Goal: Share content

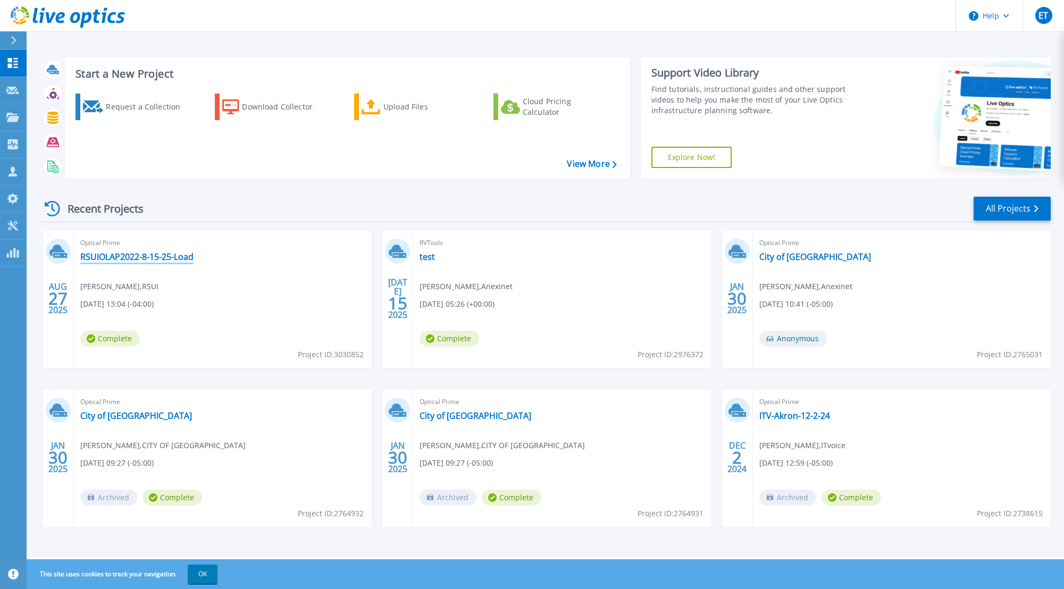
click at [146, 259] on link "RSUIOLAP2022-8-15-25-Load" at bounding box center [136, 256] width 113 height 11
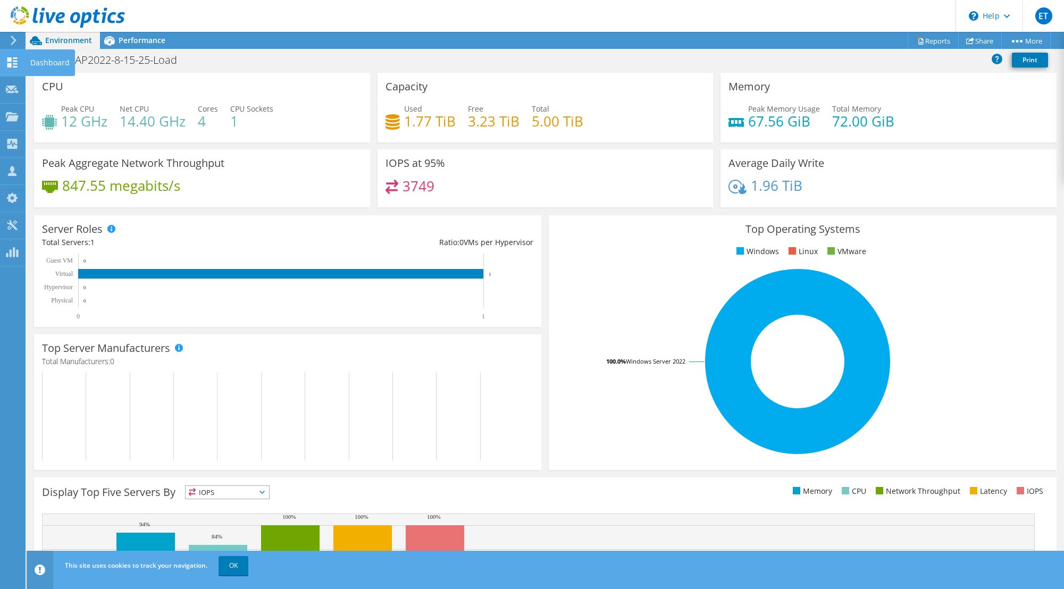
click at [11, 67] on use at bounding box center [12, 62] width 10 height 10
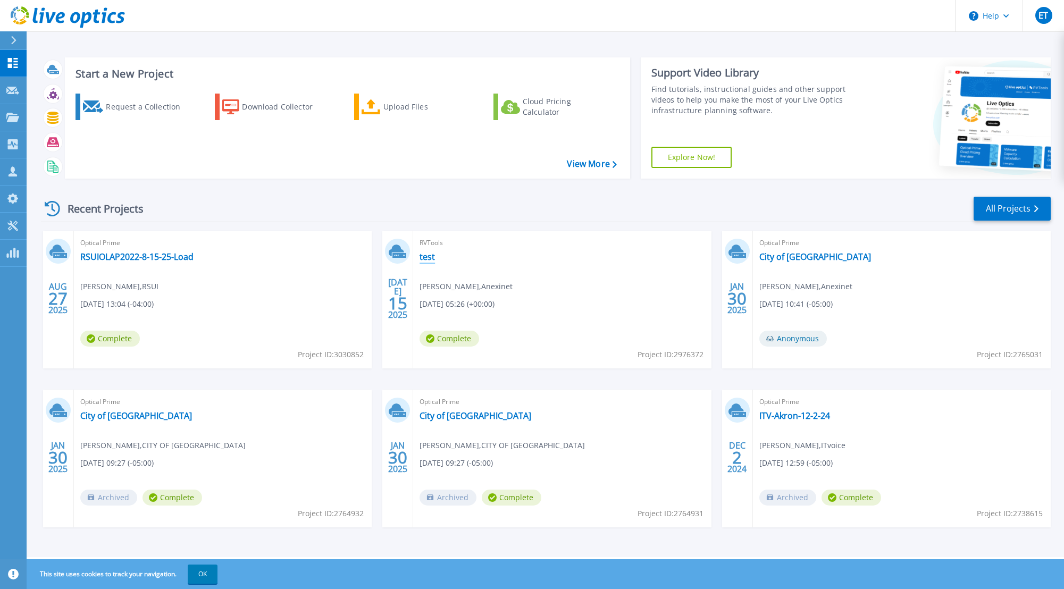
click at [427, 257] on link "test" at bounding box center [426, 256] width 15 height 11
click at [425, 254] on link "test" at bounding box center [426, 256] width 15 height 11
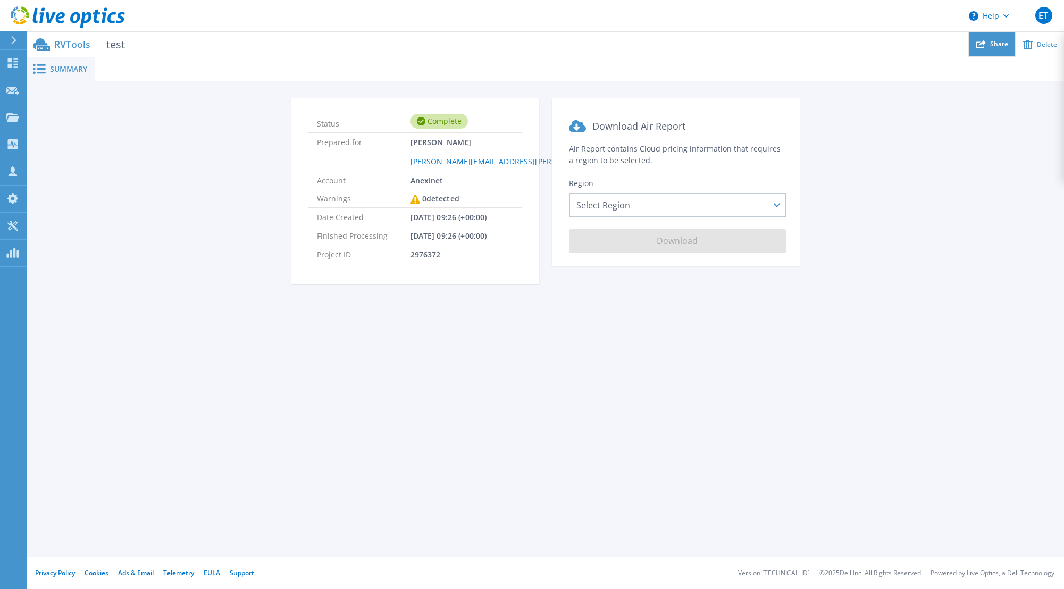
click at [988, 50] on div "Share" at bounding box center [991, 44] width 46 height 25
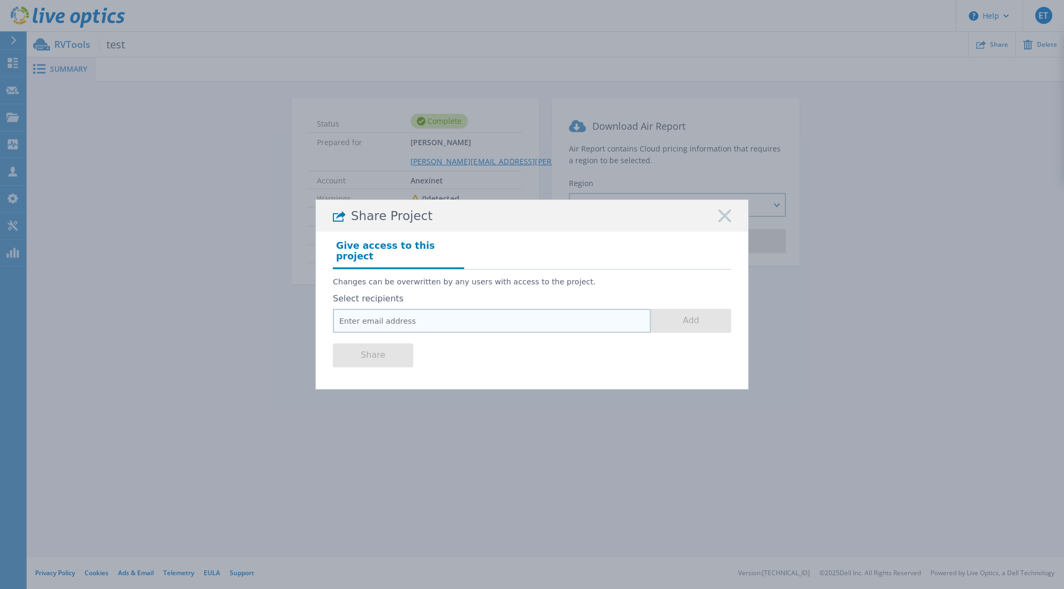
click at [431, 318] on input "email" at bounding box center [492, 321] width 318 height 24
click at [723, 222] on icon at bounding box center [724, 215] width 13 height 13
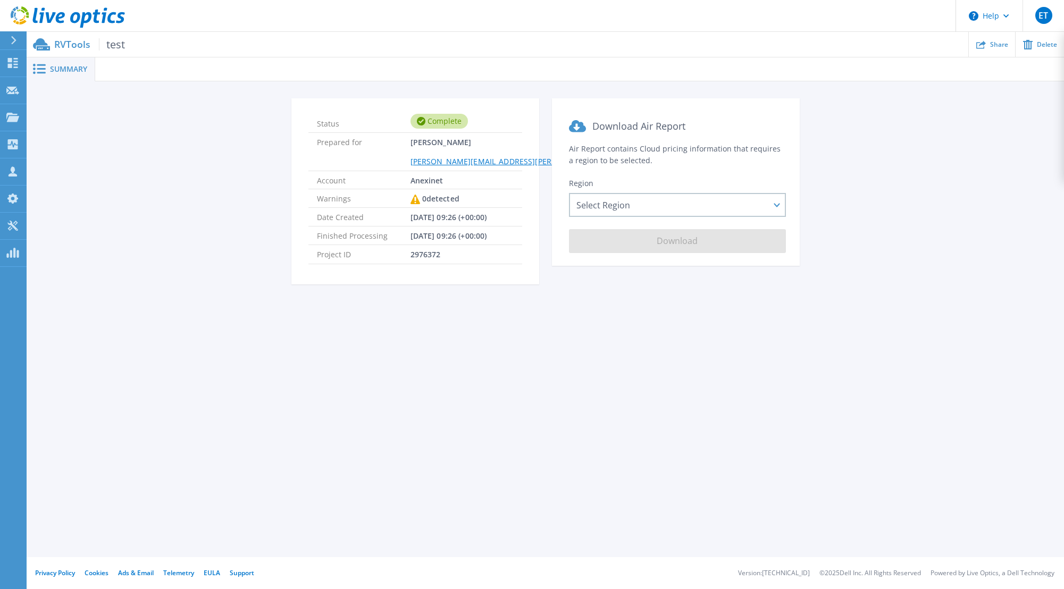
click at [72, 49] on p "RVTools test" at bounding box center [89, 44] width 71 height 12
click at [38, 18] on icon at bounding box center [68, 17] width 114 height 22
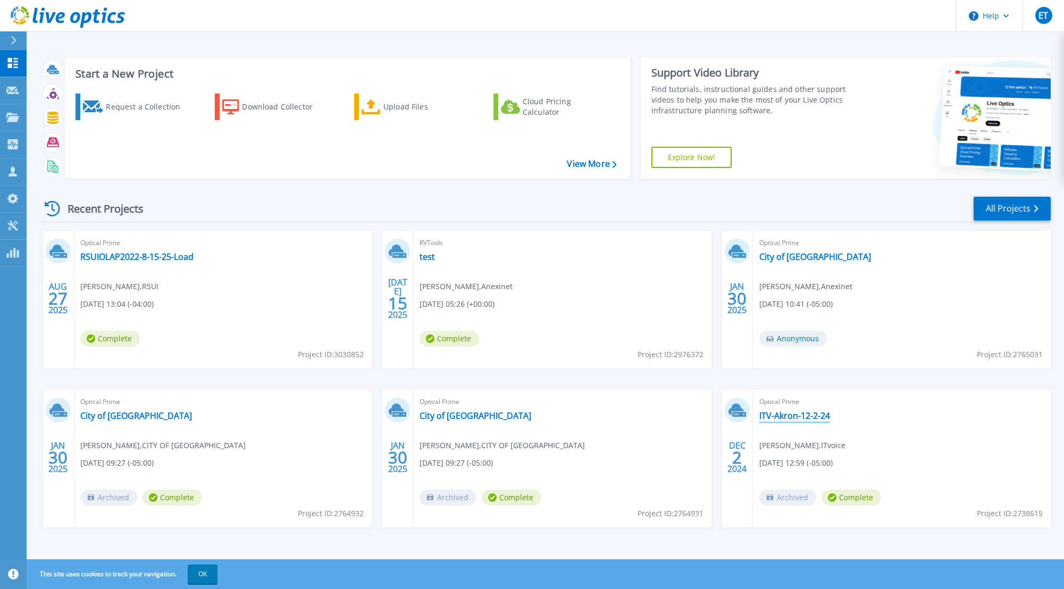
click at [798, 416] on link "ITV-Akron-12-2-24" at bounding box center [794, 415] width 71 height 11
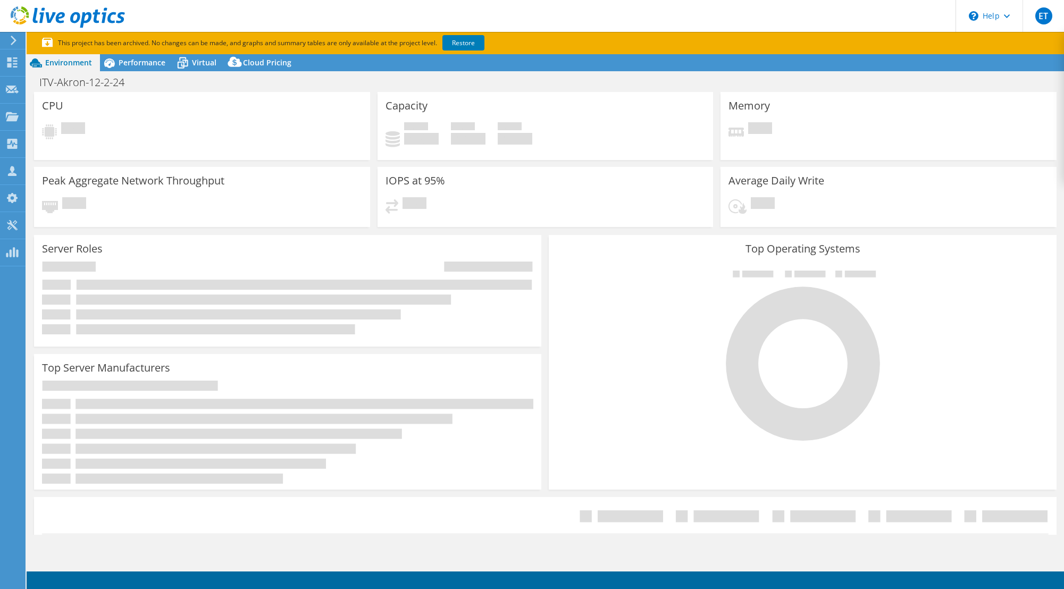
select select "USD"
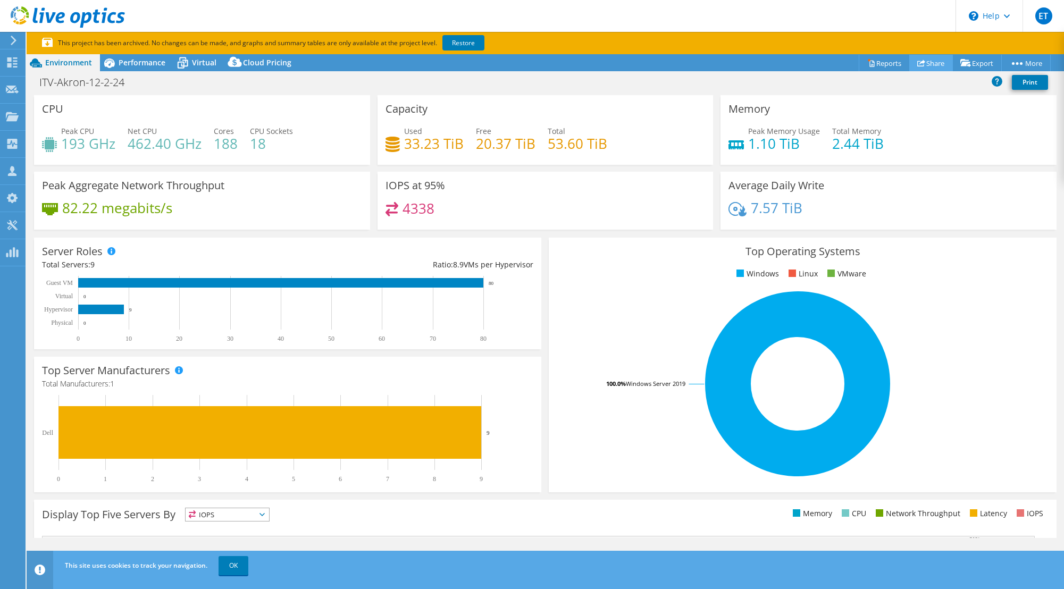
click at [917, 60] on icon at bounding box center [921, 63] width 8 height 8
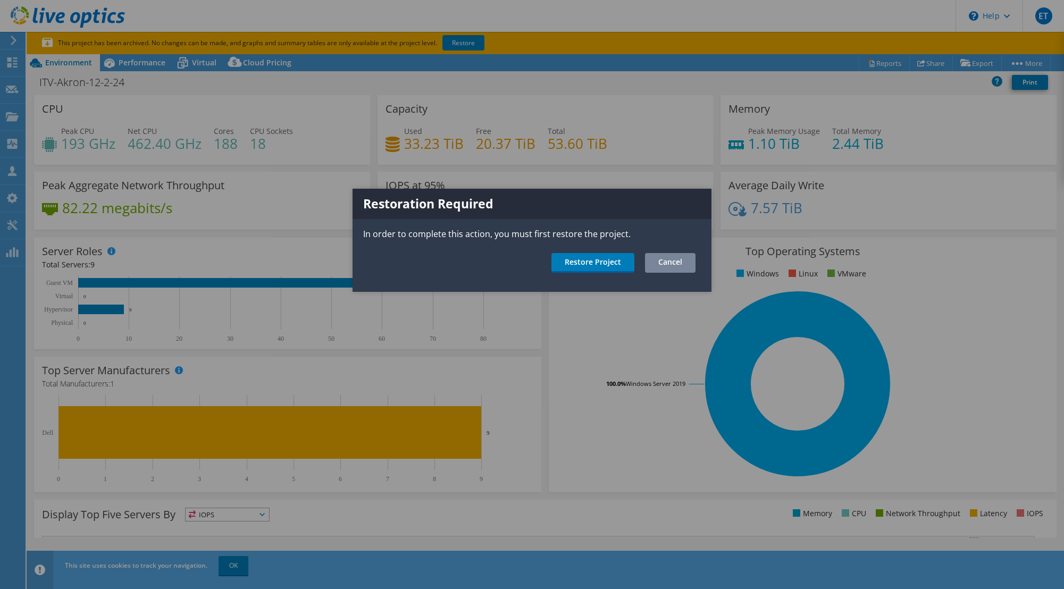
click at [669, 265] on link "Cancel" at bounding box center [670, 263] width 50 height 20
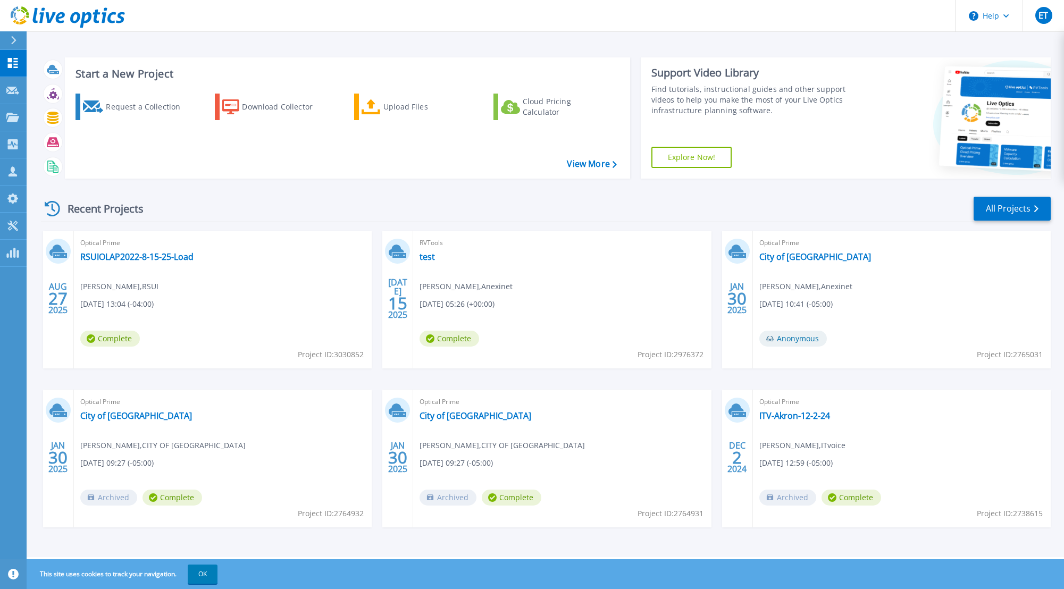
click at [142, 249] on div "Optical Prime RSUIOLAP2022-8-15-25-[PERSON_NAME] , RSUI [DATE] 13:04 (-04:00) C…" at bounding box center [223, 300] width 298 height 138
click at [143, 255] on link "RSUIOLAP2022-8-15-25-Load" at bounding box center [136, 256] width 113 height 11
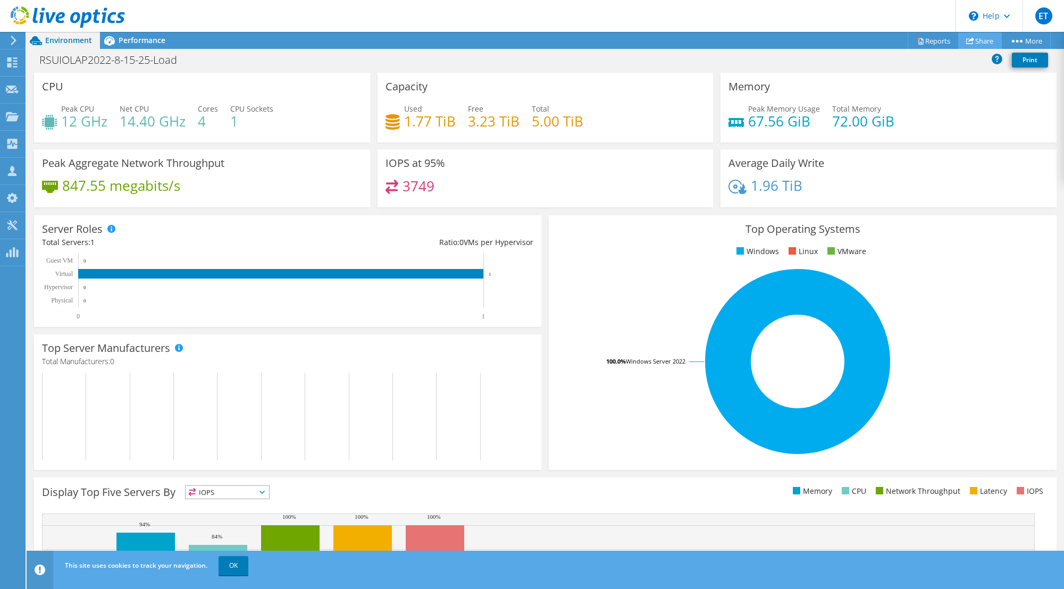
click at [968, 44] on icon at bounding box center [970, 41] width 8 height 8
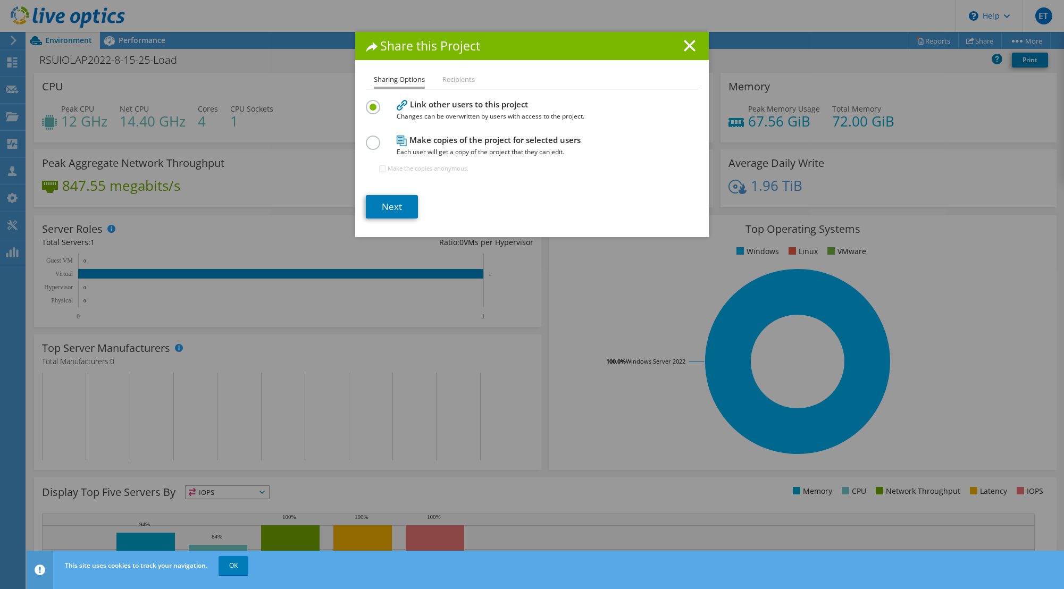
click at [366, 138] on label at bounding box center [375, 137] width 19 height 3
click at [0, 0] on input "radio" at bounding box center [0, 0] width 0 height 0
click at [386, 210] on link "Next" at bounding box center [392, 206] width 52 height 23
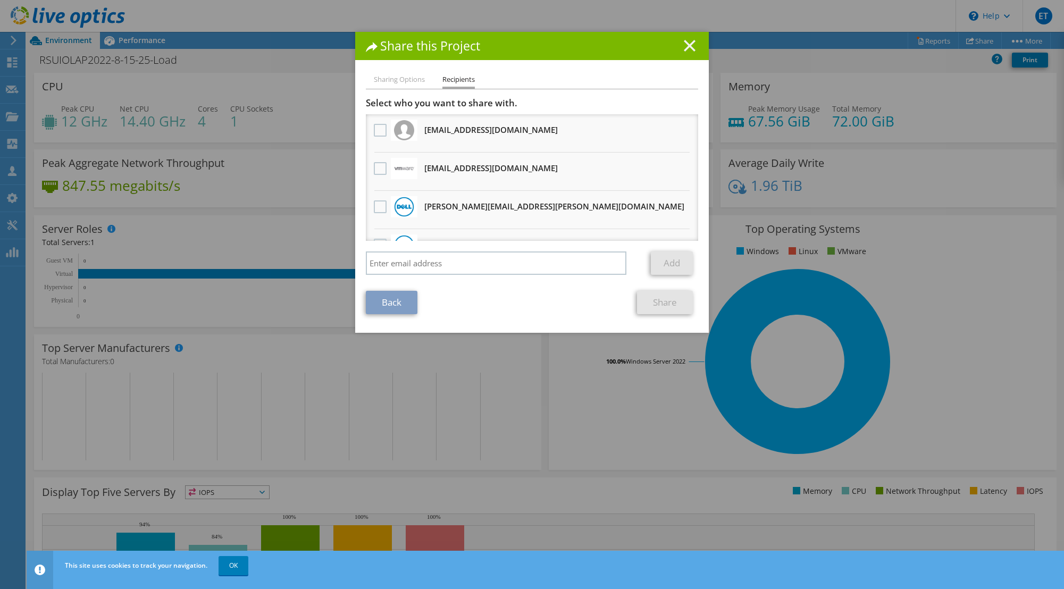
click at [684, 43] on icon at bounding box center [690, 46] width 12 height 12
